Goal: Find contact information: Find contact information

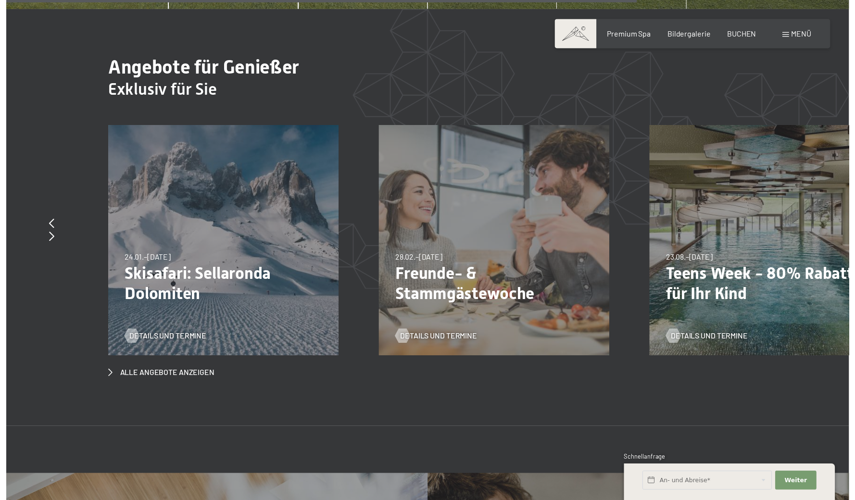
scroll to position [4715, 0]
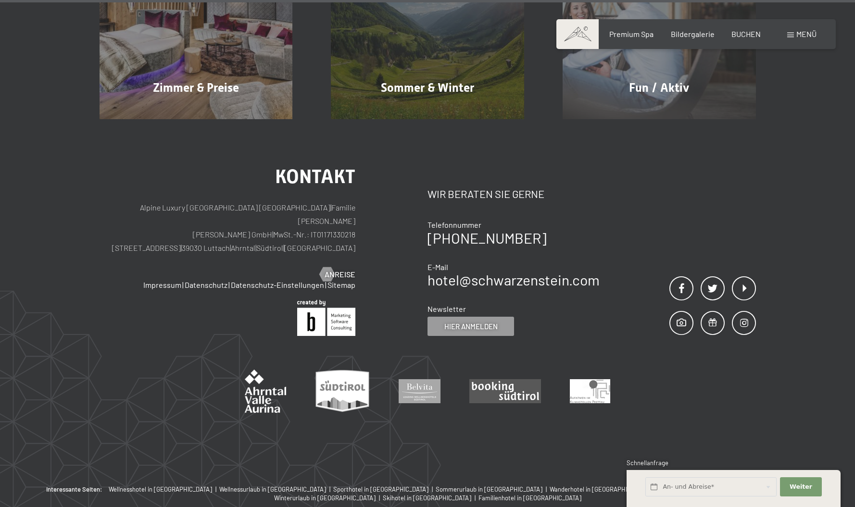
click at [576, 169] on div "Wir beraten Sie gerne" at bounding box center [513, 186] width 172 height 35
click at [788, 119] on div "Kontakt Alpine Luxury SPA Resort SCHWARZENSTEIN | Familie [PERSON_NAME] [PERSON…" at bounding box center [427, 302] width 855 height 366
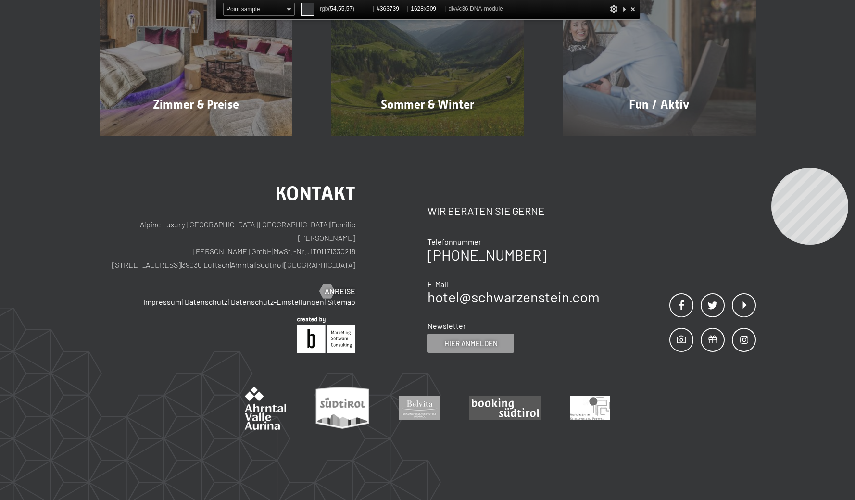
click at [771, 168] on div "Kontakt Alpine Luxury SPA Resort SCHWARZENSTEIN | Familie [PERSON_NAME] [PERSON…" at bounding box center [427, 319] width 855 height 366
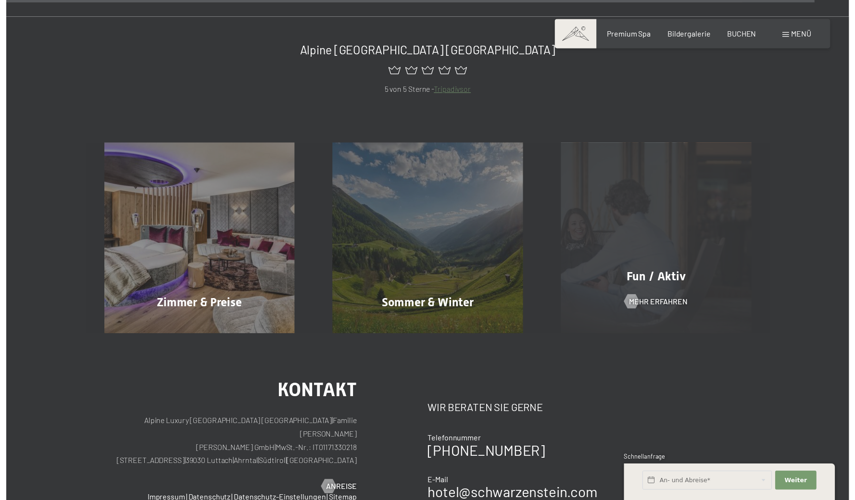
scroll to position [4331, 0]
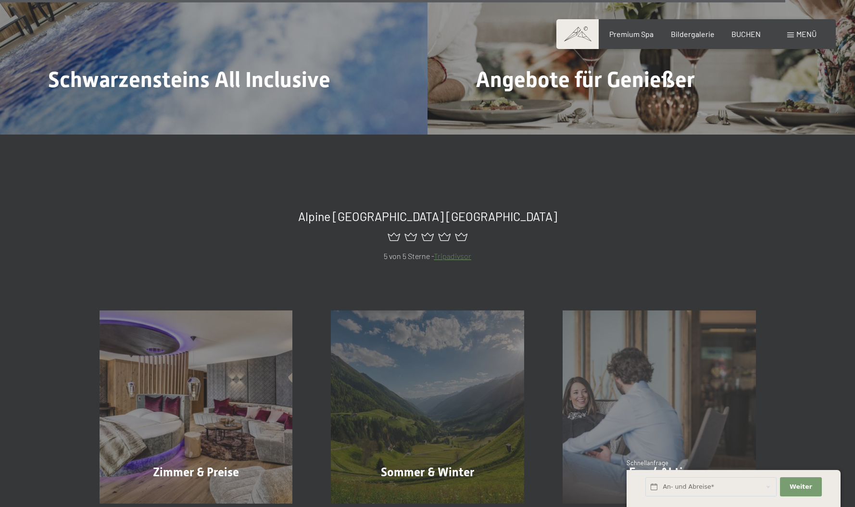
drag, startPoint x: 592, startPoint y: 158, endPoint x: 592, endPoint y: 162, distance: 4.8
click at [592, 209] on h2 "Alpine [GEOGRAPHIC_DATA] [GEOGRAPHIC_DATA]" at bounding box center [428, 216] width 656 height 14
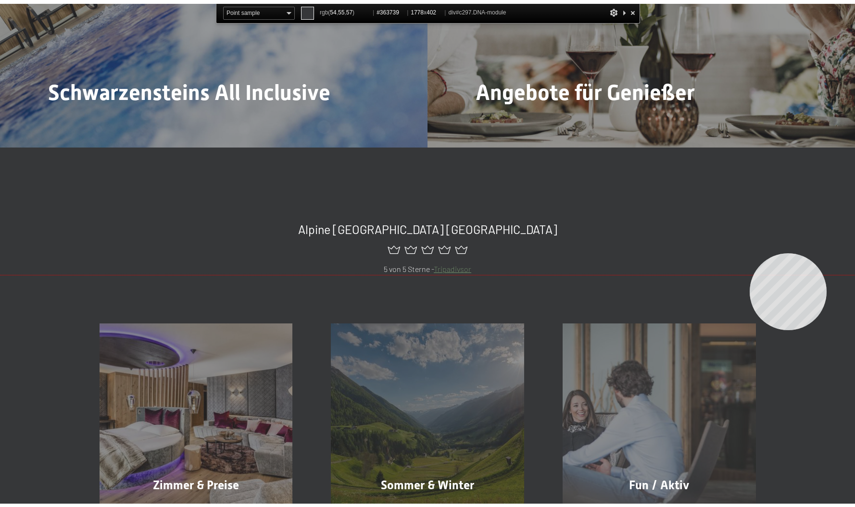
scroll to position [4619, 0]
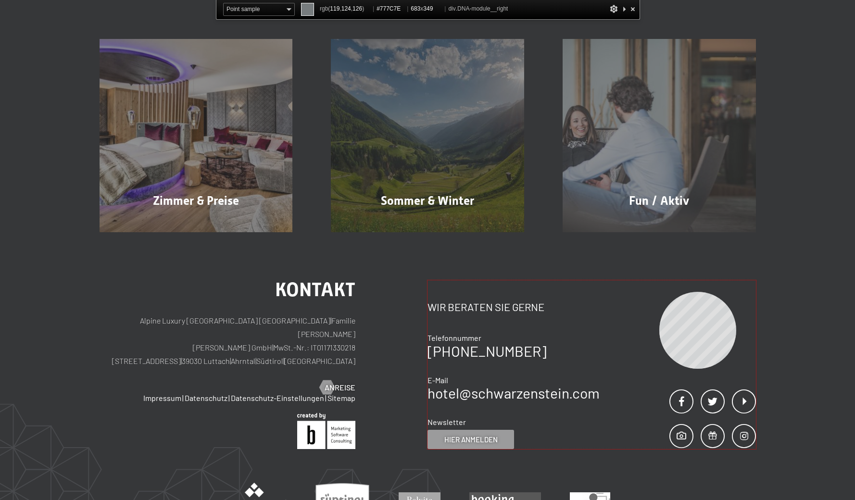
click at [659, 292] on div "Kontakt Wir beraten Sie gerne Telefonnummer [PHONE_NUMBER] E-Mail hotel@ no-spa…" at bounding box center [591, 364] width 328 height 169
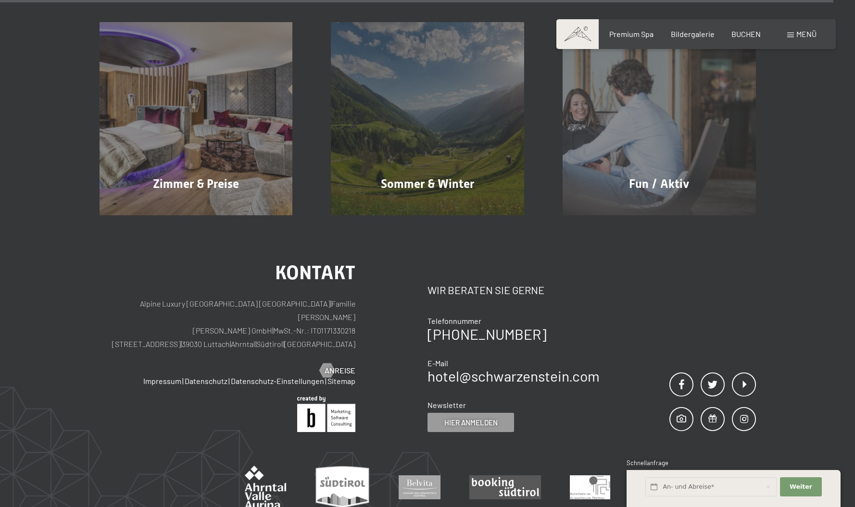
click at [725, 263] on div "Kontakt Wir beraten Sie gerne Telefonnummer [PHONE_NUMBER] E-Mail hotel@ no-spa…" at bounding box center [591, 347] width 328 height 169
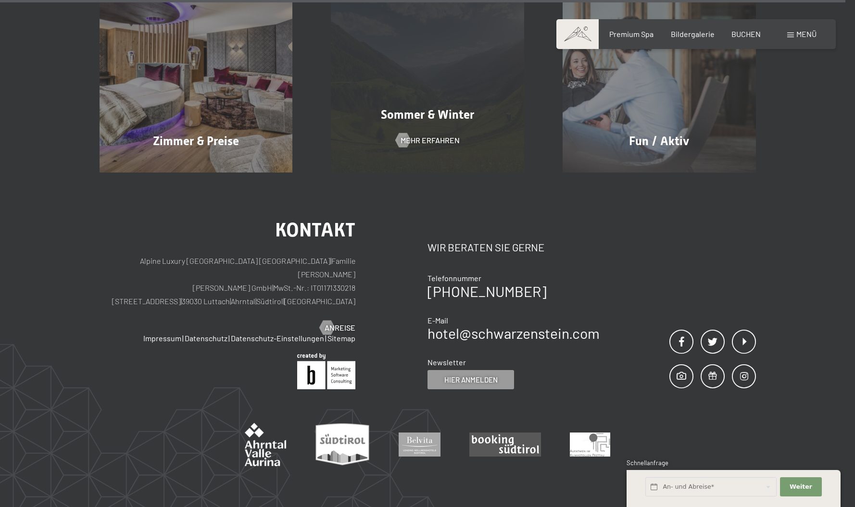
scroll to position [4667, 0]
